Goal: Navigation & Orientation: Find specific page/section

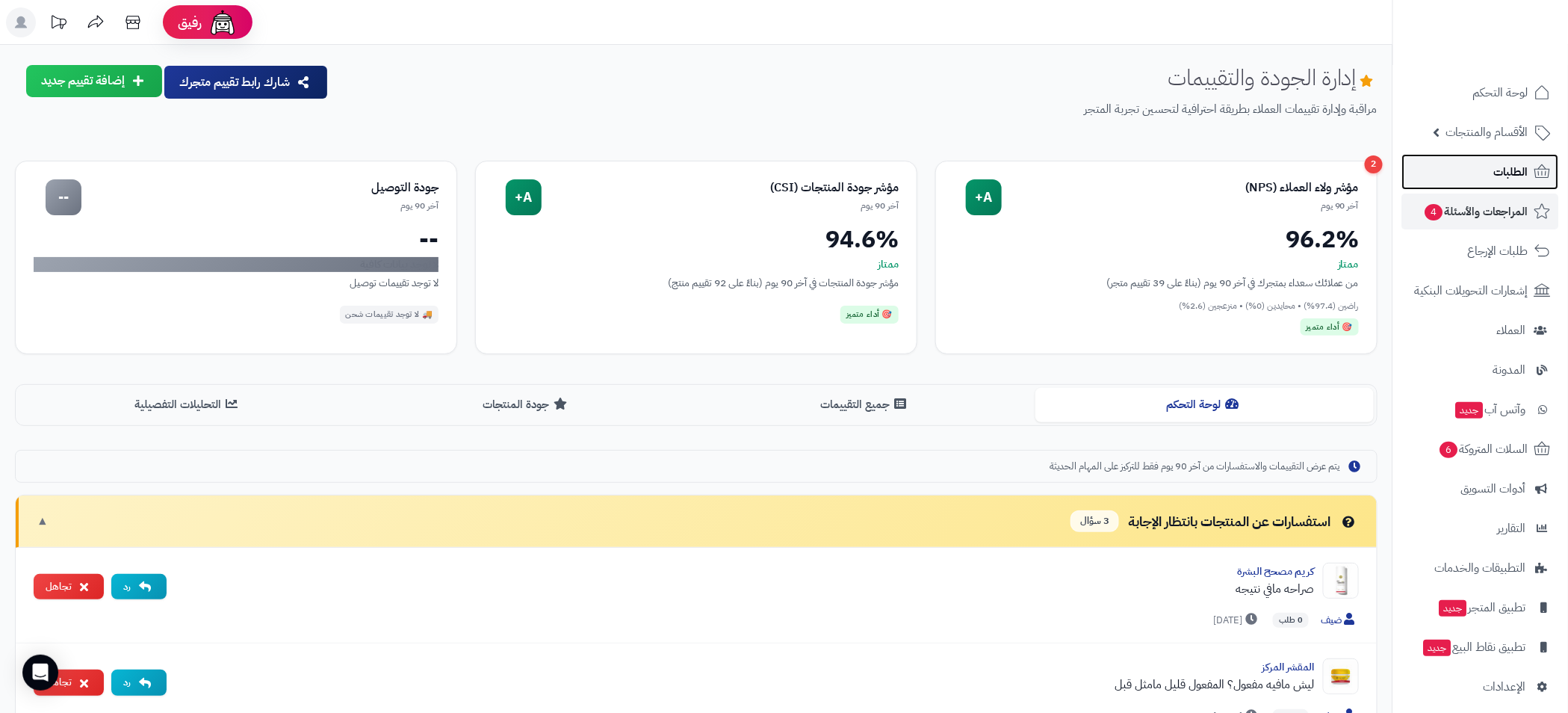
click at [1505, 175] on span "الطلبات" at bounding box center [1511, 171] width 35 height 21
